Goal: Task Accomplishment & Management: Manage account settings

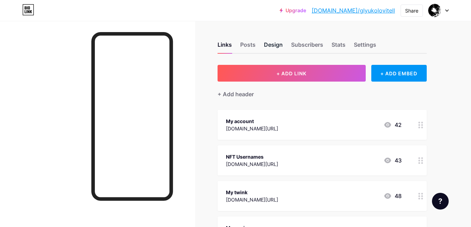
click at [267, 46] on div "Design" at bounding box center [273, 46] width 19 height 13
click at [250, 42] on div "Posts" at bounding box center [247, 46] width 15 height 13
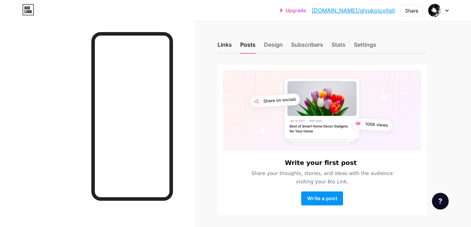
click at [225, 47] on div "Links" at bounding box center [224, 46] width 14 height 13
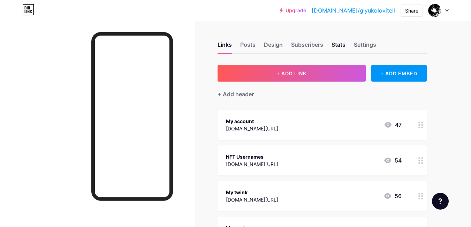
click at [335, 43] on div "Stats" at bounding box center [338, 46] width 14 height 13
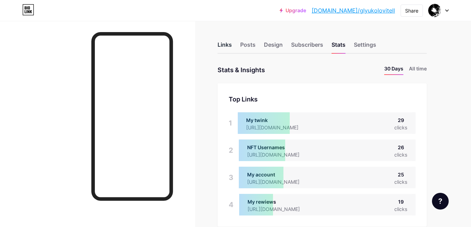
click at [227, 45] on div "Links" at bounding box center [224, 46] width 14 height 13
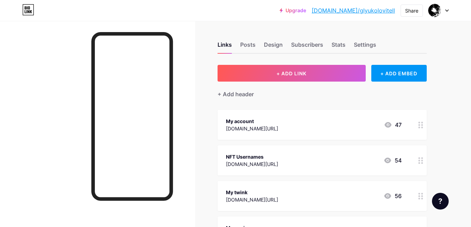
scroll to position [70, 0]
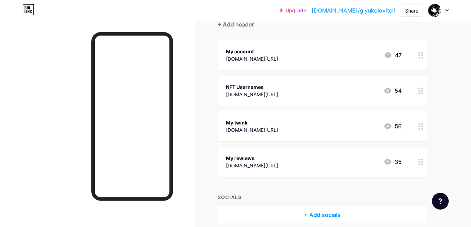
click at [262, 128] on div "[DOMAIN_NAME][URL]" at bounding box center [252, 129] width 52 height 7
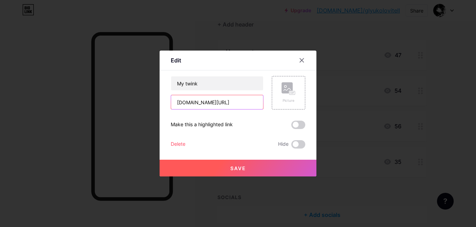
click at [223, 103] on input "[DOMAIN_NAME][URL]" at bounding box center [217, 102] width 92 height 14
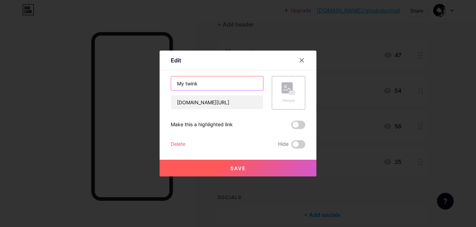
click at [242, 78] on input "My twink" at bounding box center [217, 83] width 92 height 14
type input "My discord"
click at [235, 86] on input "My discord" at bounding box center [217, 83] width 92 height 14
type input "My tgk"
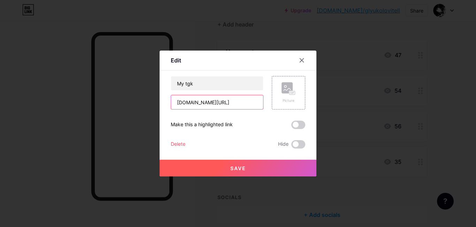
click at [225, 104] on input "[DOMAIN_NAME][URL]" at bounding box center [217, 102] width 92 height 14
drag, startPoint x: 215, startPoint y: 103, endPoint x: 188, endPoint y: 99, distance: 27.1
click at [188, 99] on input "[DOMAIN_NAME][URL]" at bounding box center [217, 102] width 92 height 14
type input "[DOMAIN_NAME][URL]"
click at [225, 165] on button "Save" at bounding box center [238, 168] width 157 height 17
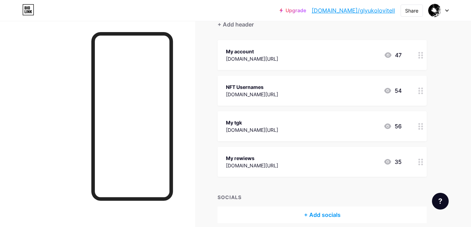
drag, startPoint x: 459, startPoint y: 18, endPoint x: 284, endPoint y: 6, distance: 175.2
click at [284, 6] on div "Upgrade [DOMAIN_NAME]/glyuko... [DOMAIN_NAME]/glyukolovitell Share Switch accou…" at bounding box center [235, 10] width 471 height 13
